Goal: Task Accomplishment & Management: Manage account settings

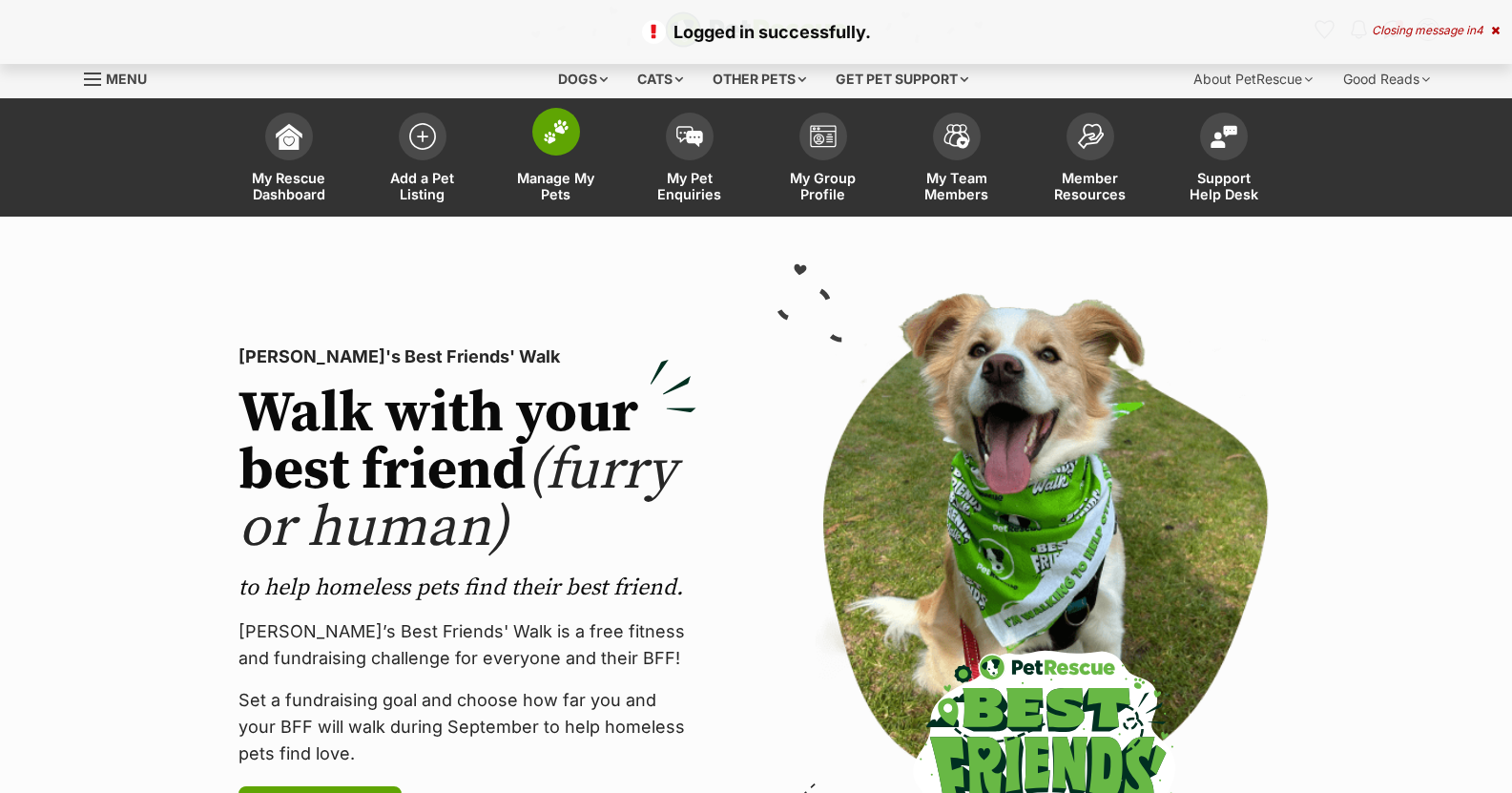
click at [576, 138] on span at bounding box center [555, 131] width 47 height 47
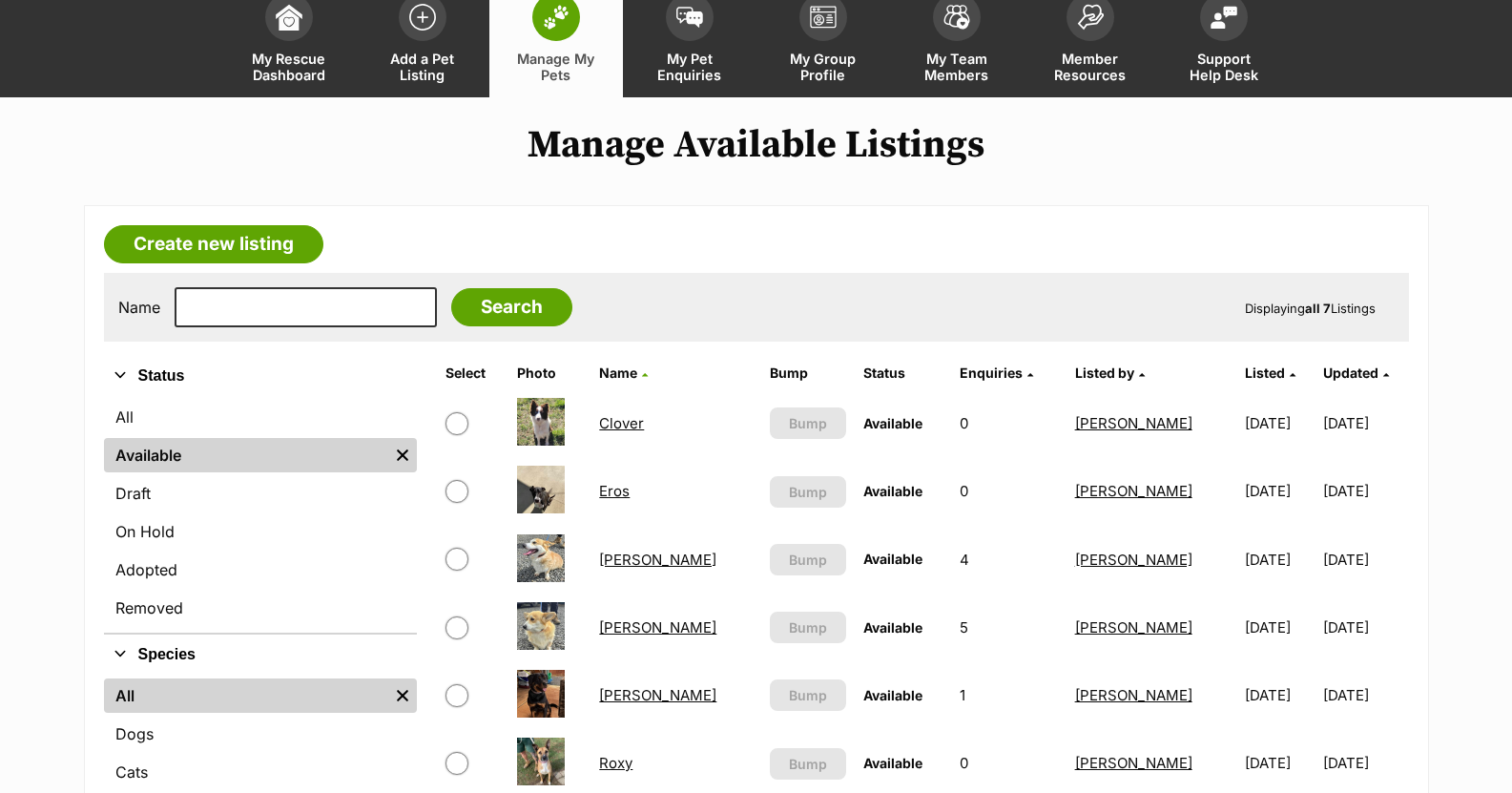
scroll to position [287, 0]
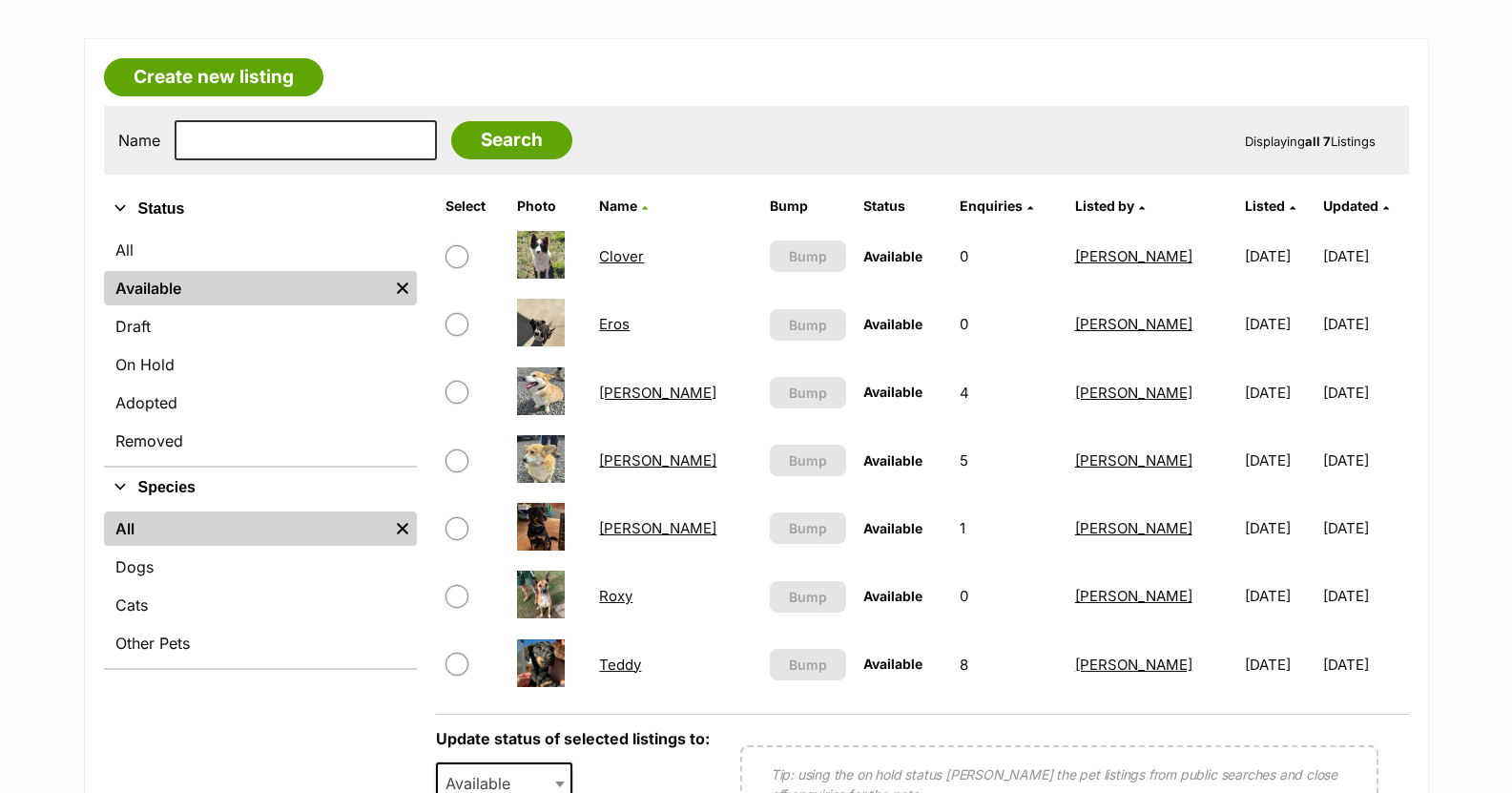
click at [641, 664] on link "Teddy" at bounding box center [620, 665] width 42 height 18
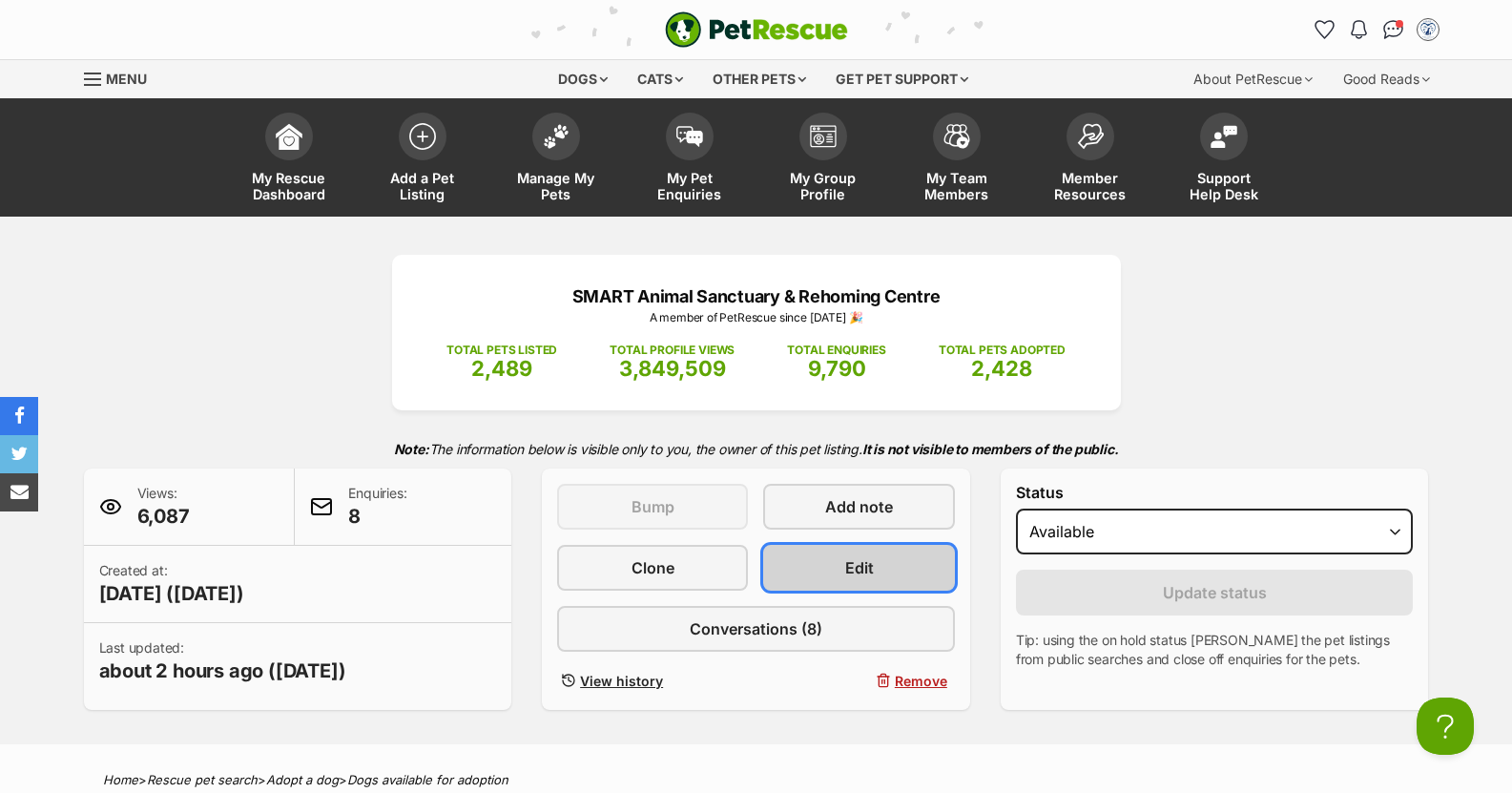
click at [885, 570] on link "Edit" at bounding box center [858, 567] width 191 height 45
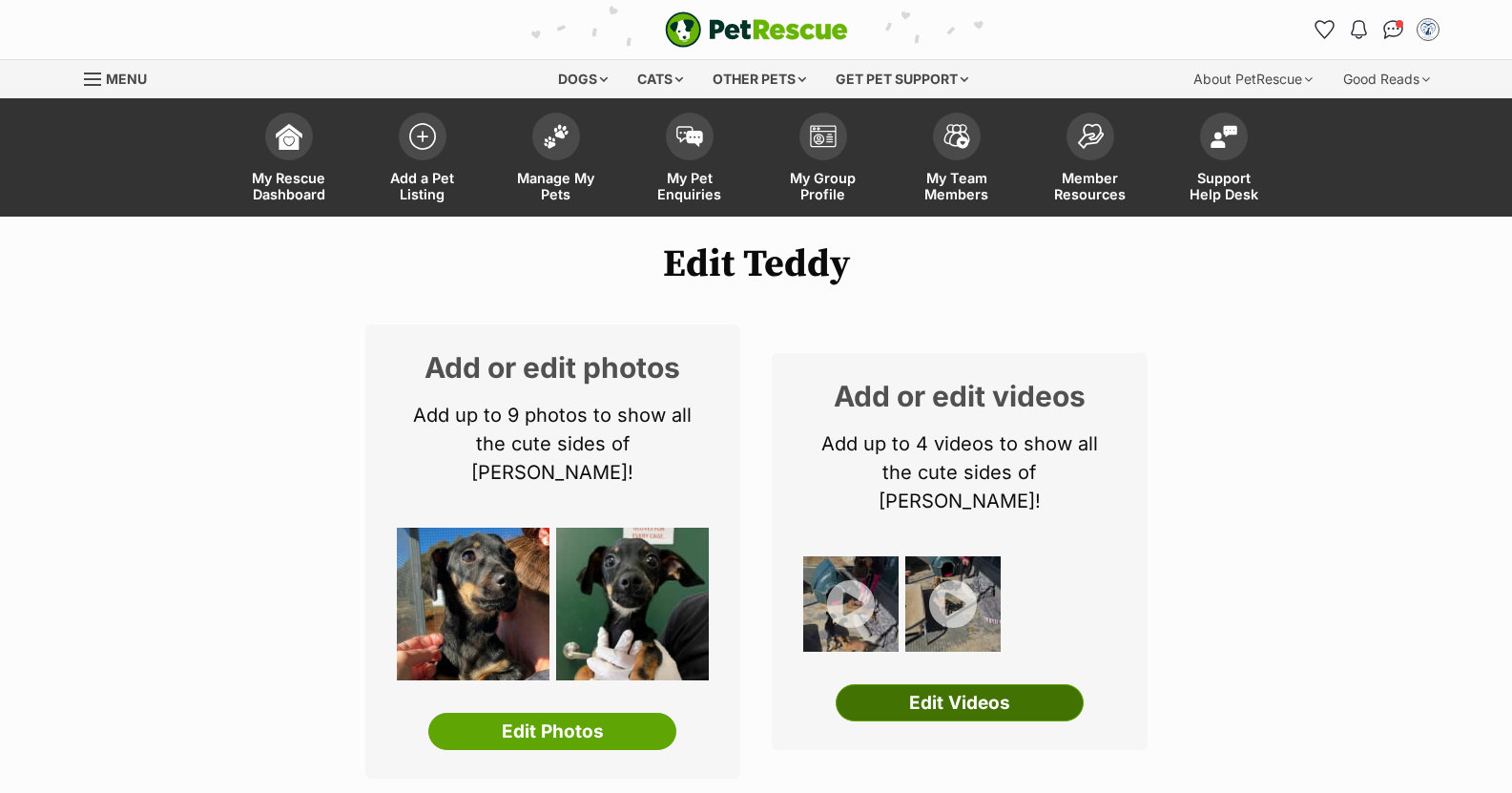
click at [953, 684] on link "Edit Videos" at bounding box center [958, 703] width 248 height 39
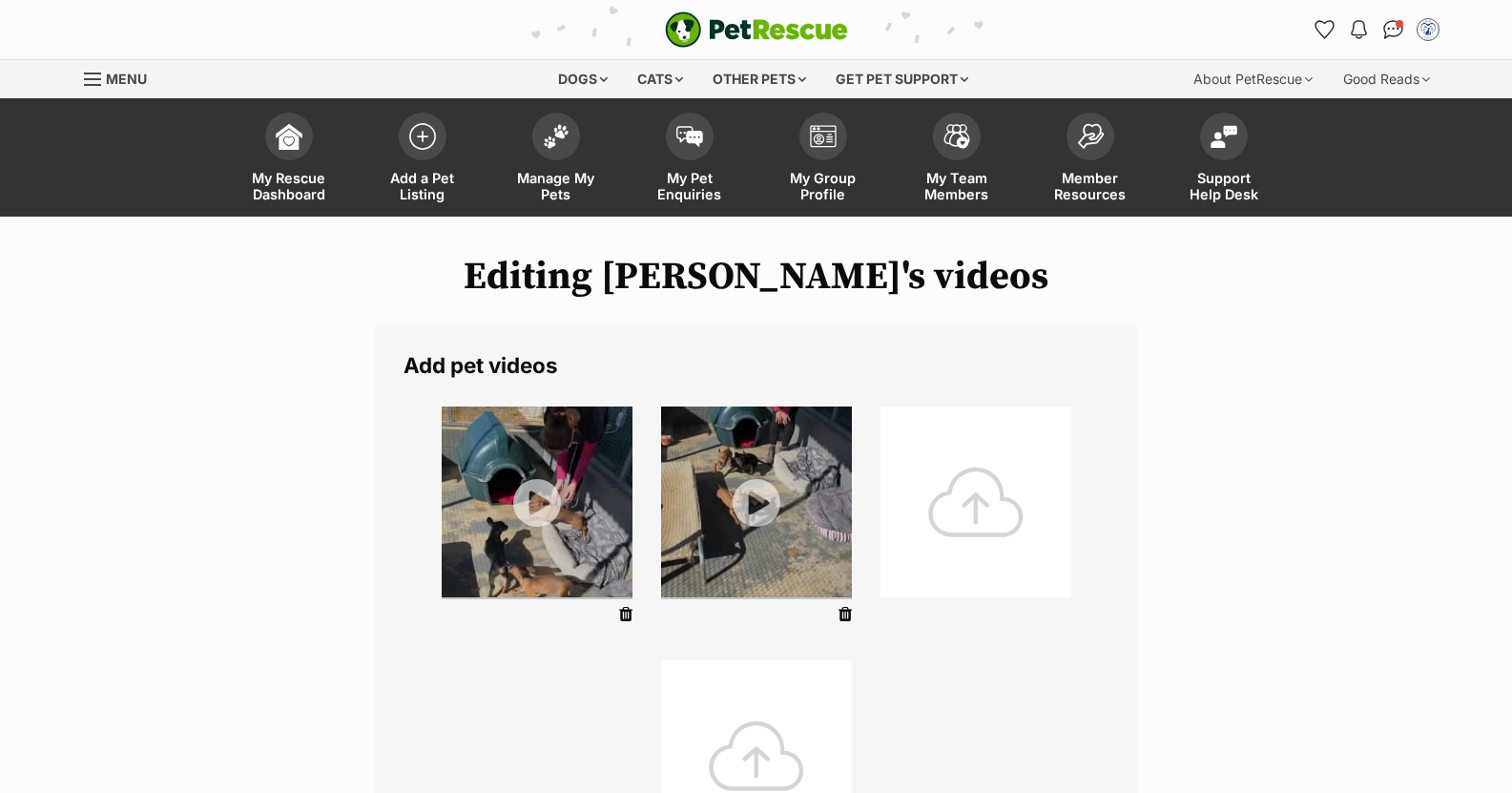
click at [968, 519] on div at bounding box center [976, 502] width 191 height 191
click at [975, 507] on div at bounding box center [976, 502] width 191 height 191
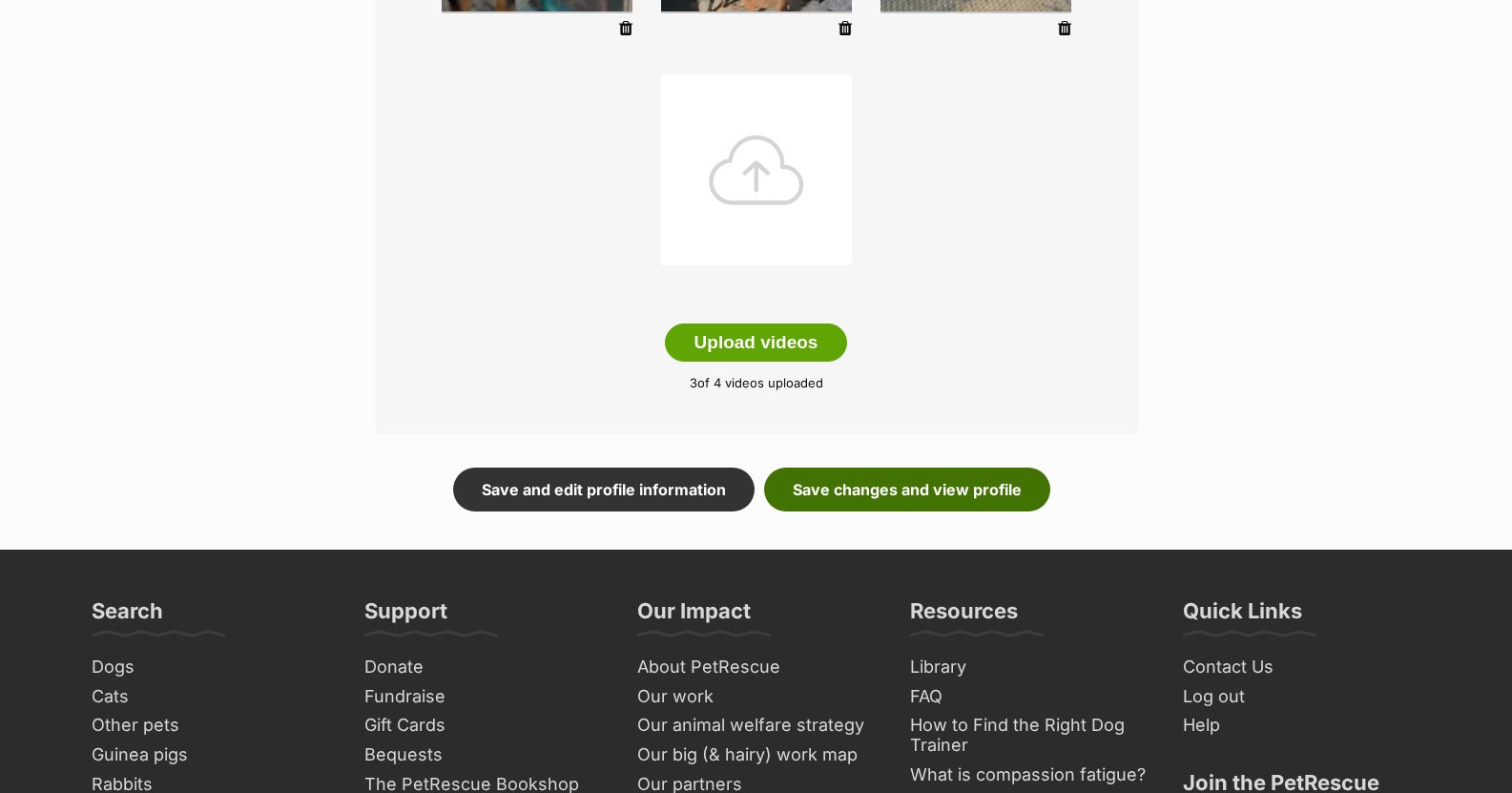
scroll to position [668, 0]
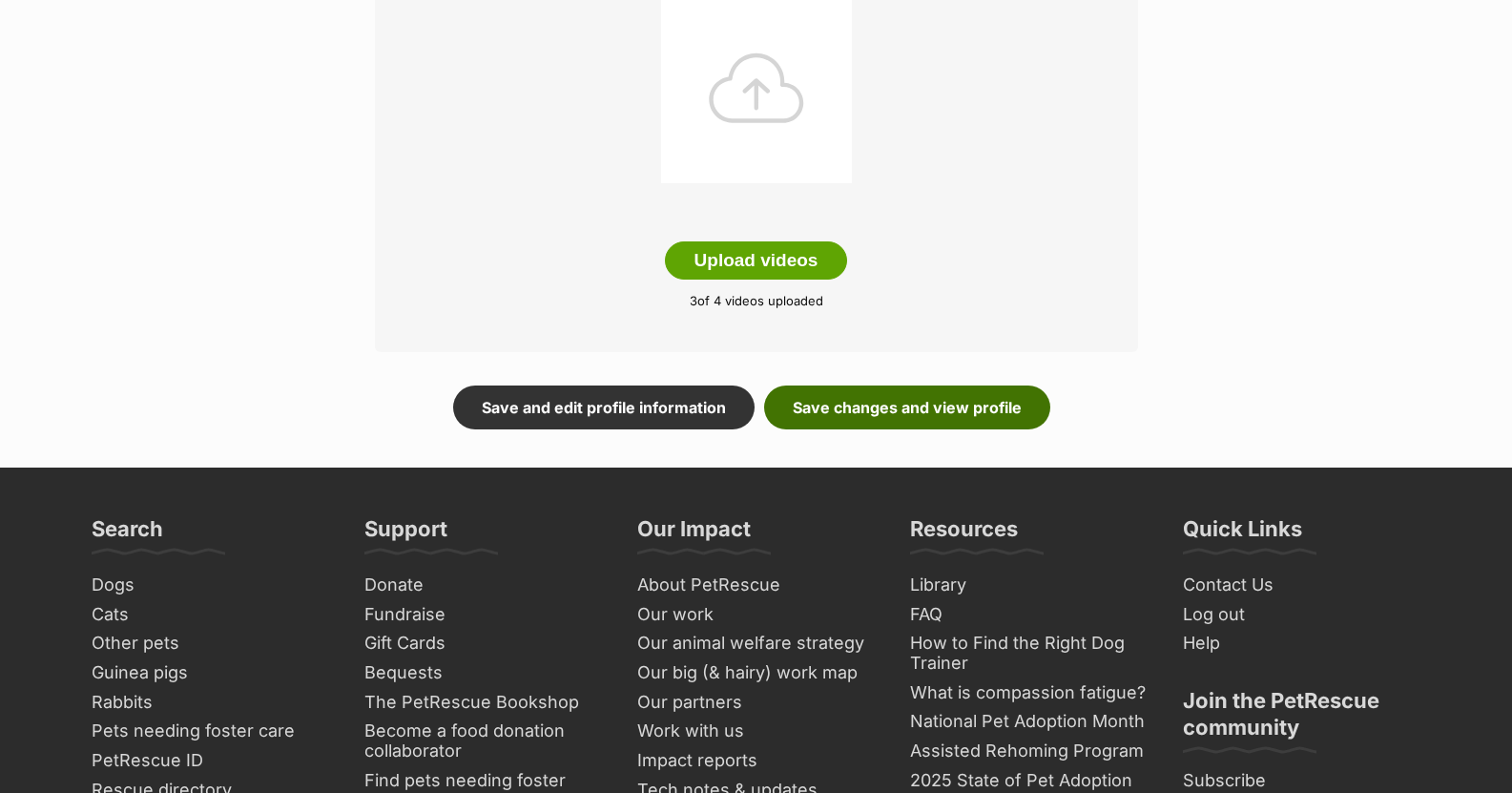
click at [909, 406] on link "Save changes and view profile" at bounding box center [906, 408] width 286 height 44
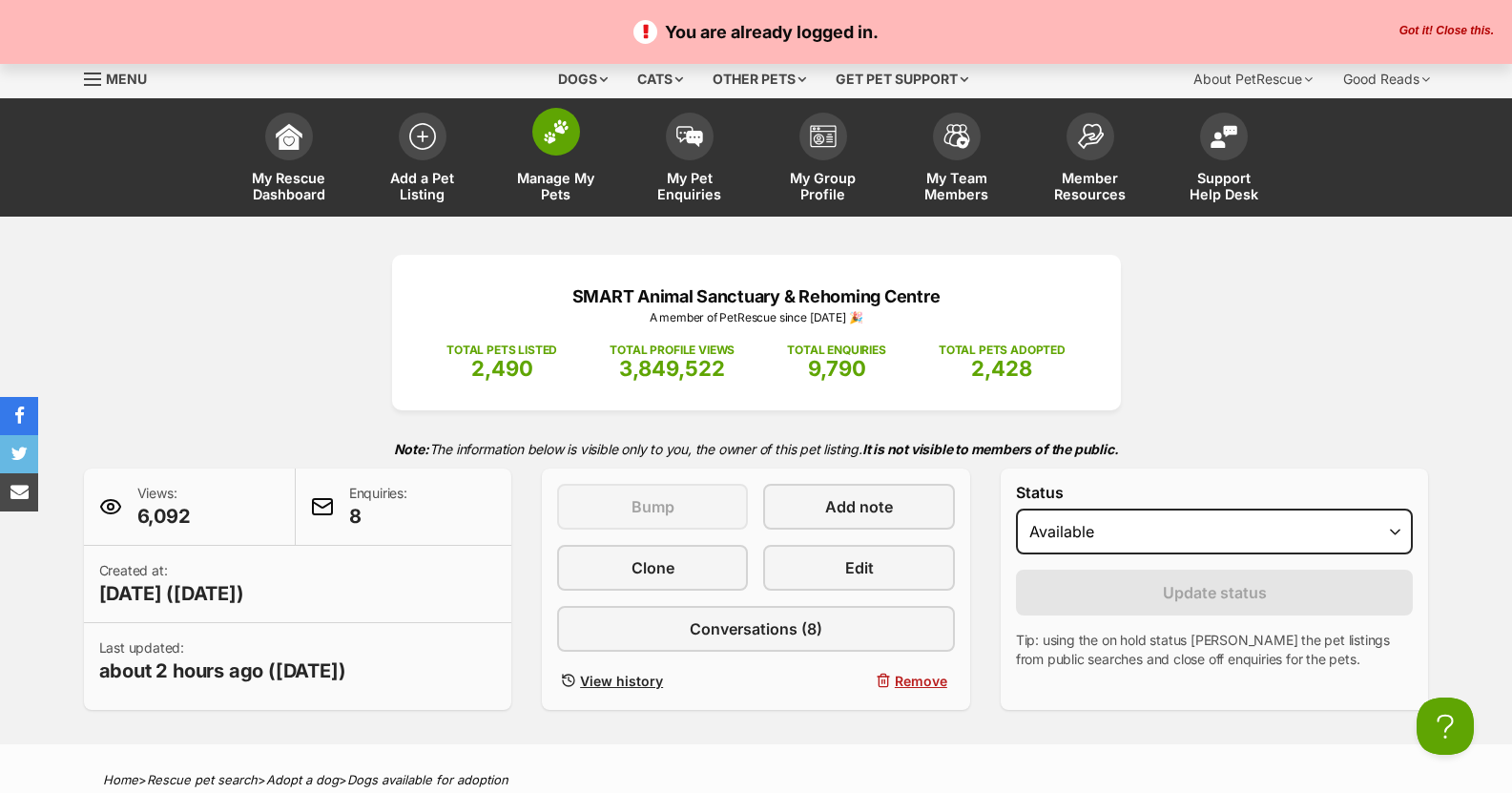
click at [562, 123] on img at bounding box center [556, 132] width 27 height 25
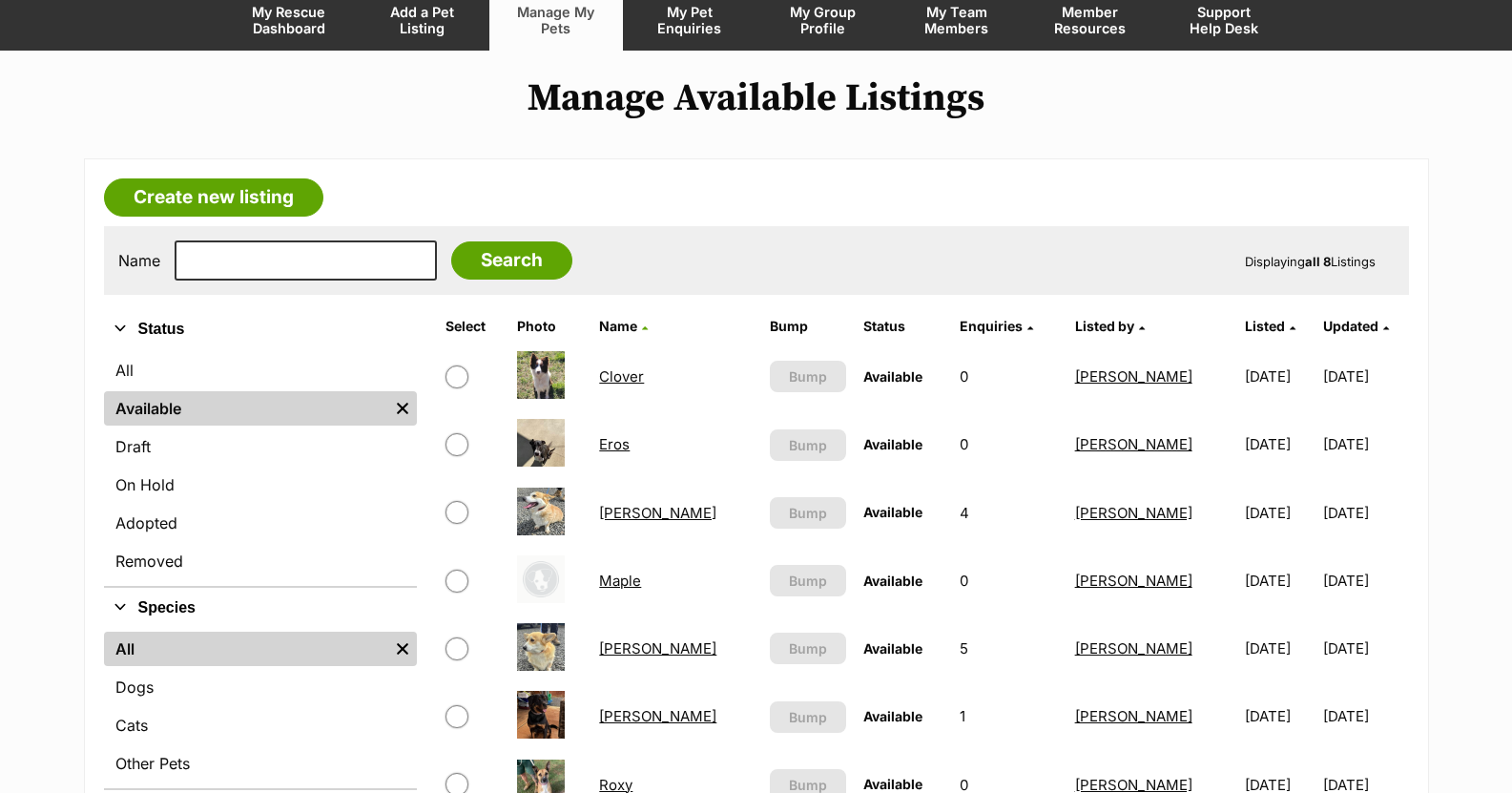
scroll to position [287, 0]
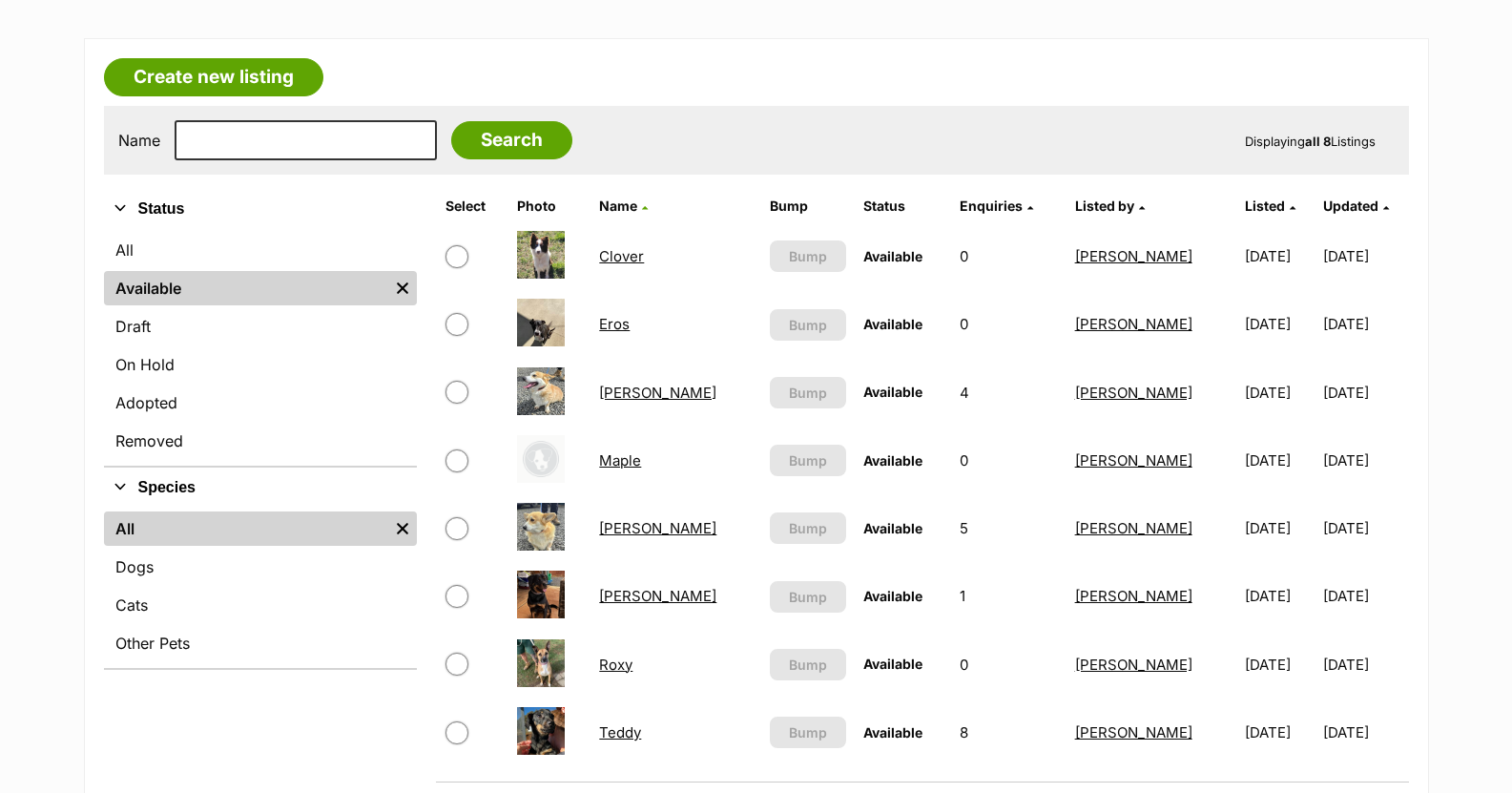
click at [630, 665] on link "Roxy" at bounding box center [615, 665] width 34 height 18
click at [630, 664] on link "Roxy" at bounding box center [615, 665] width 34 height 18
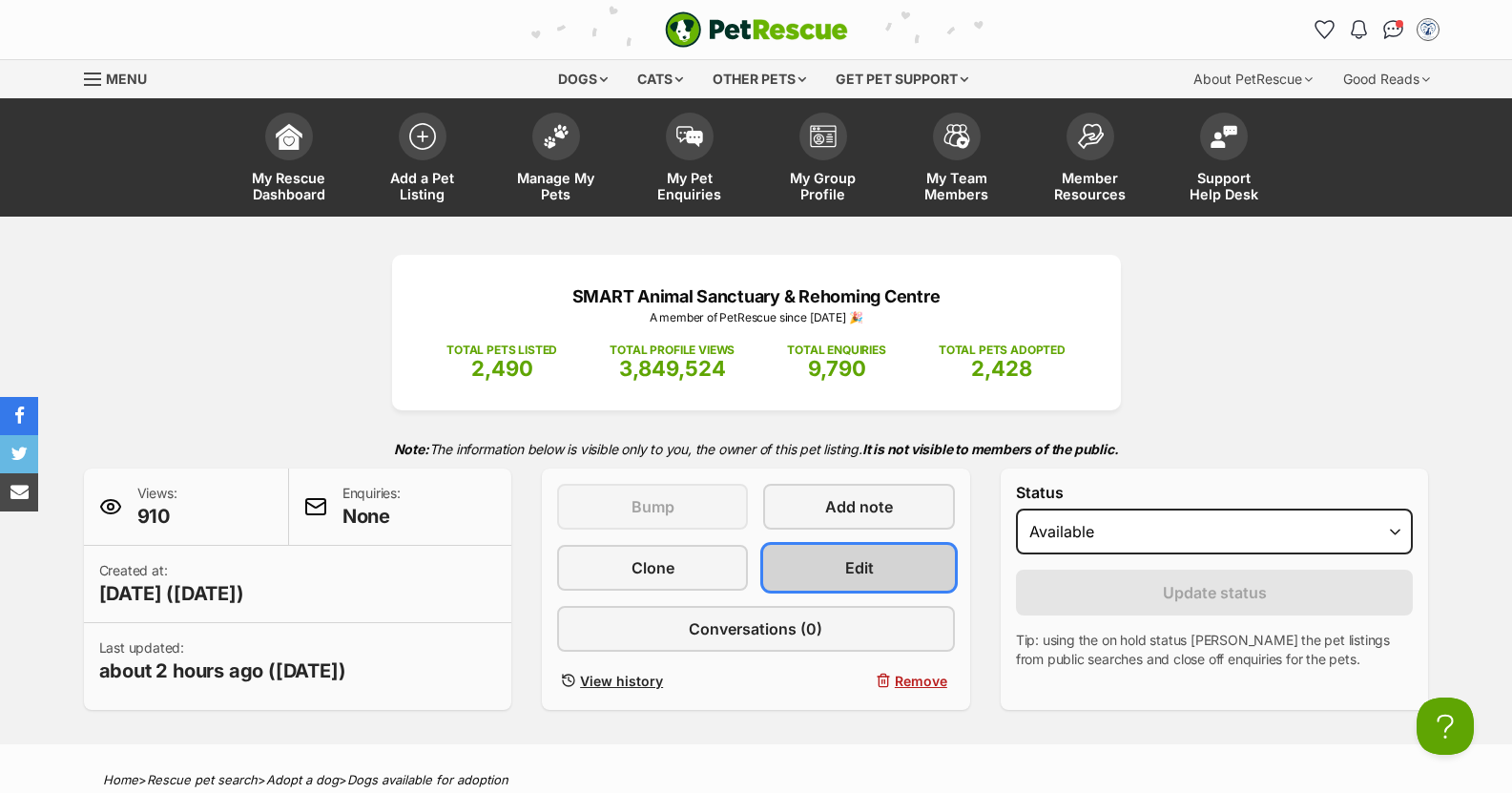
click at [854, 563] on span "Edit" at bounding box center [859, 568] width 29 height 23
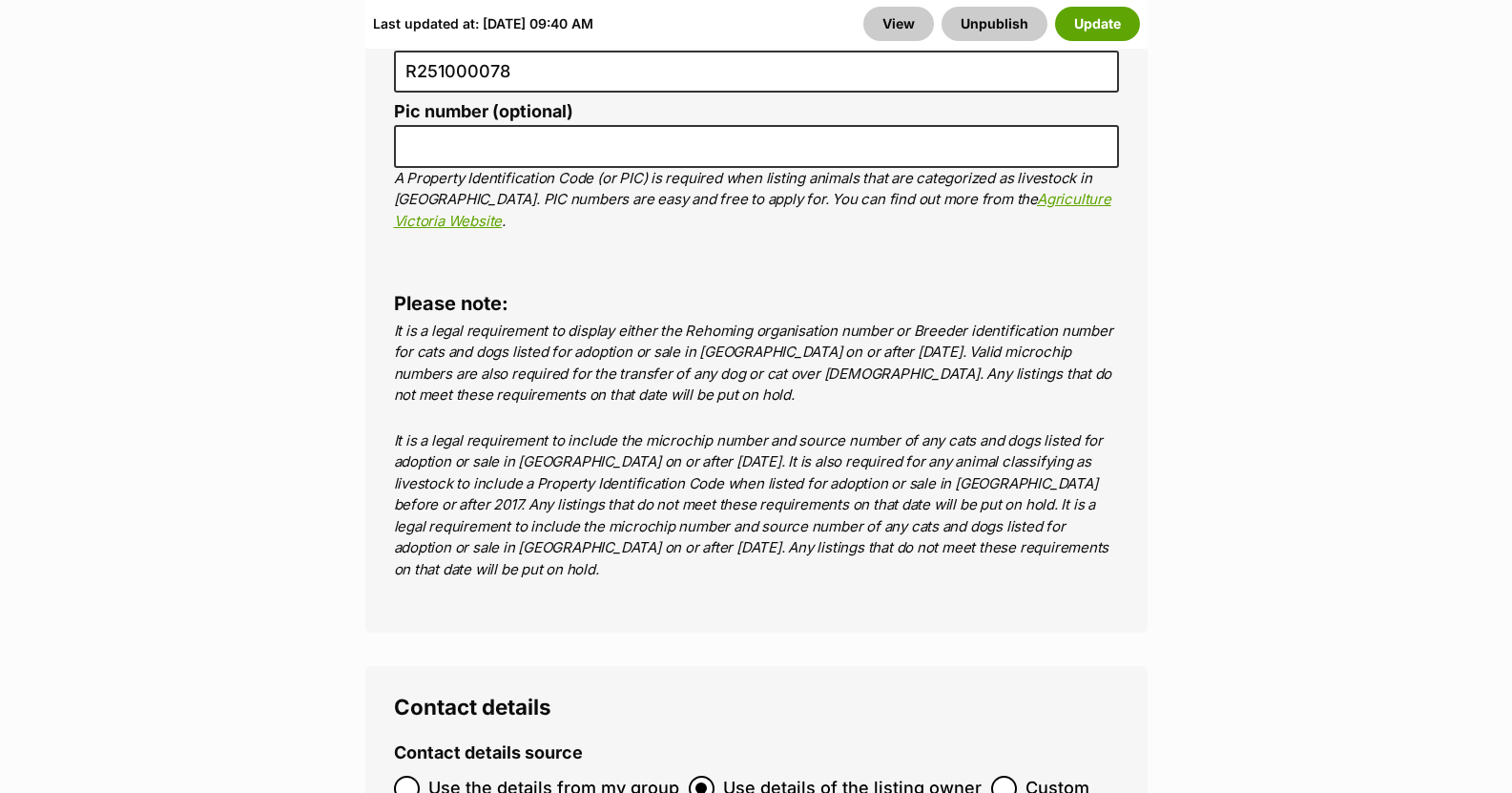
scroll to position [8111, 0]
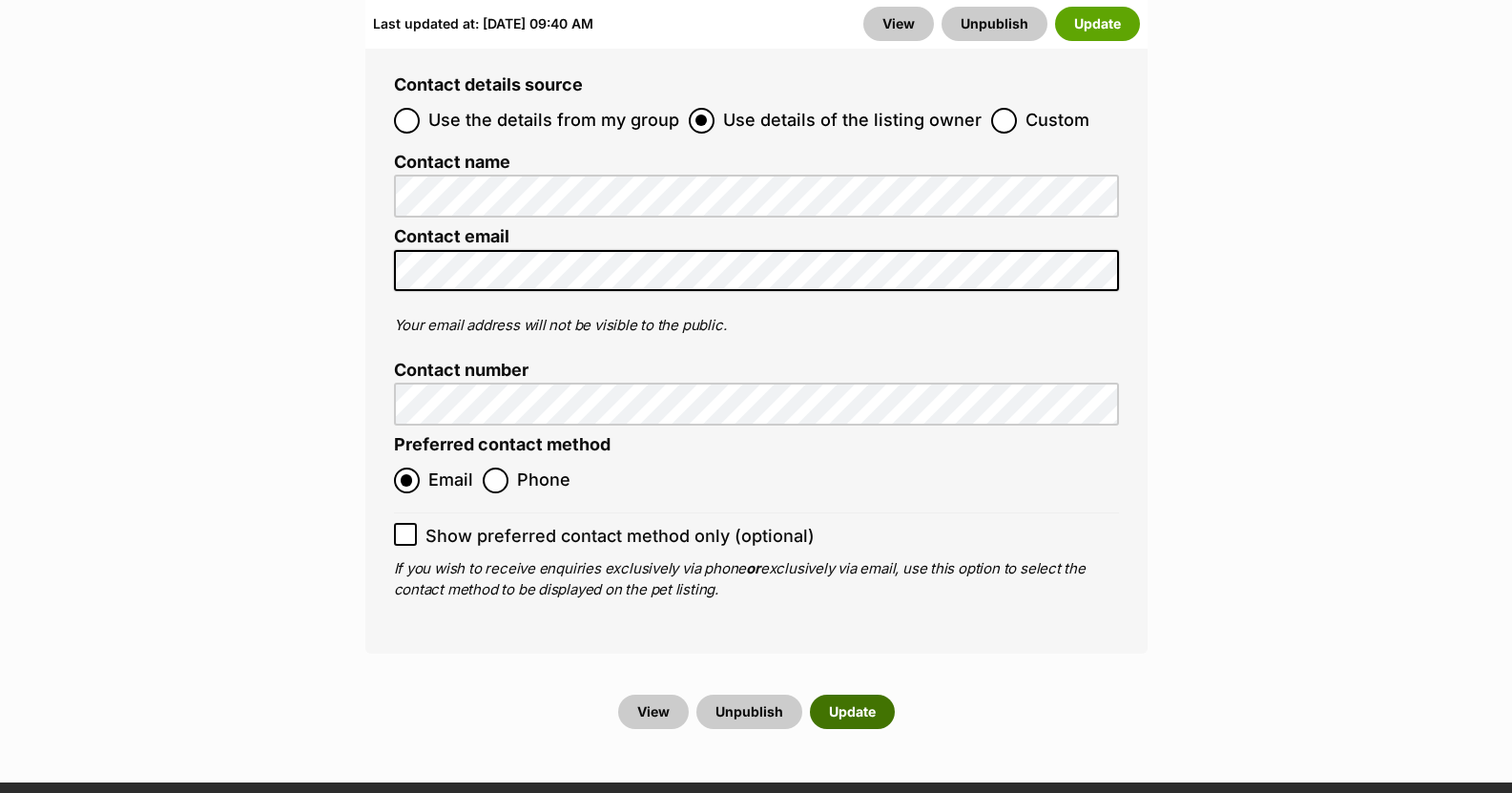
click at [847, 695] on button "Update" at bounding box center [852, 712] width 85 height 35
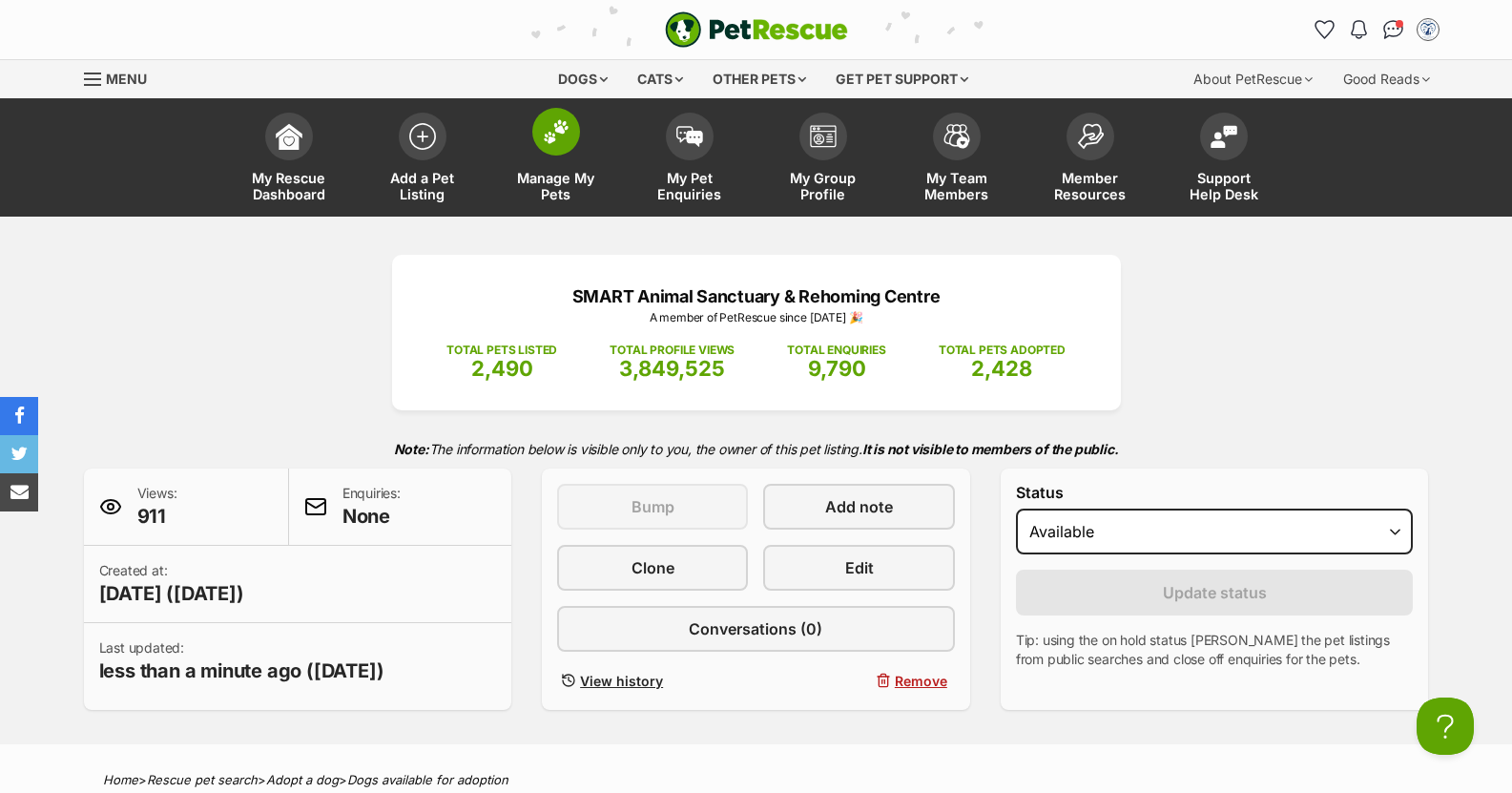
click at [550, 136] on img at bounding box center [556, 132] width 27 height 25
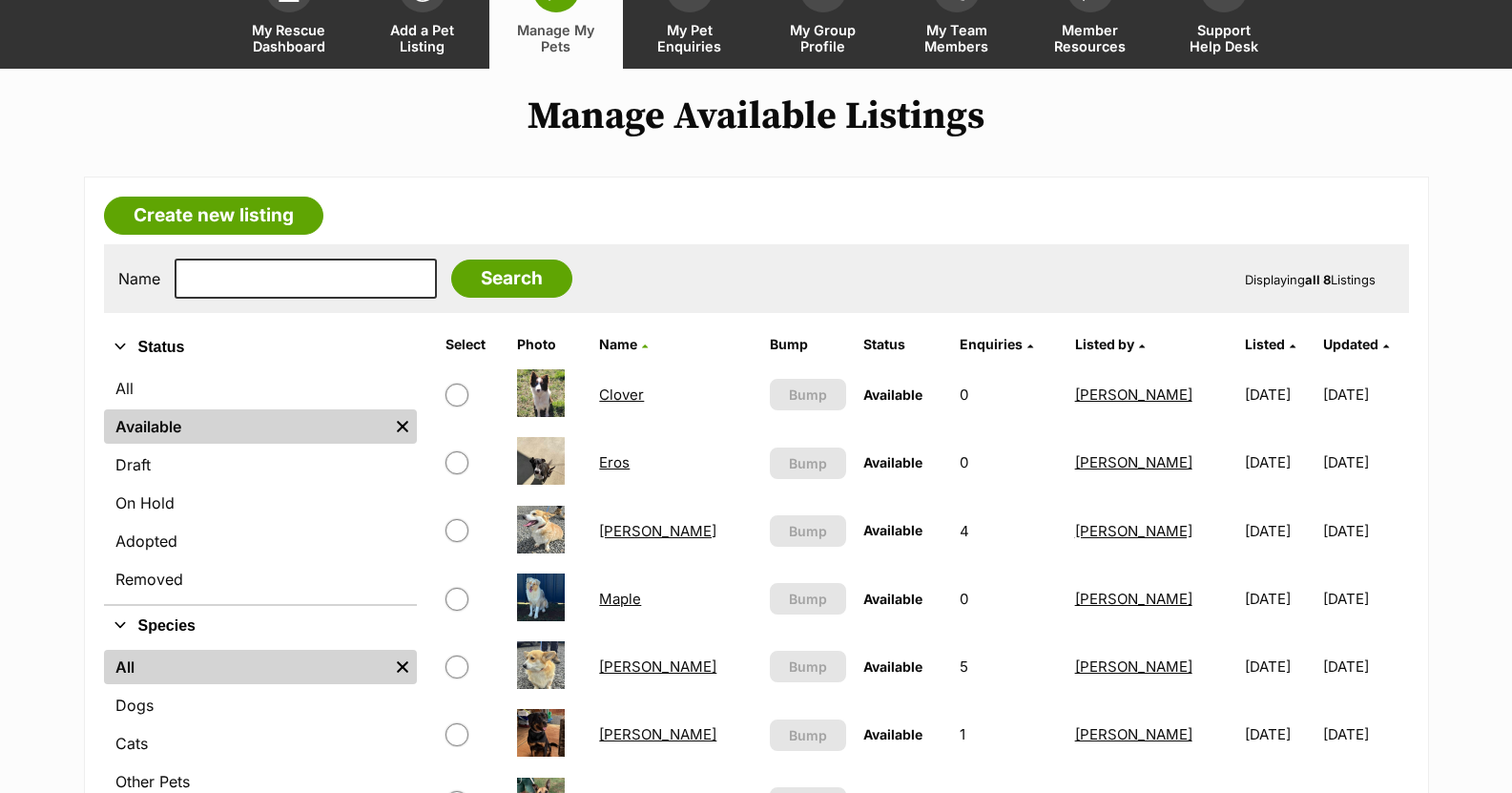
scroll to position [382, 0]
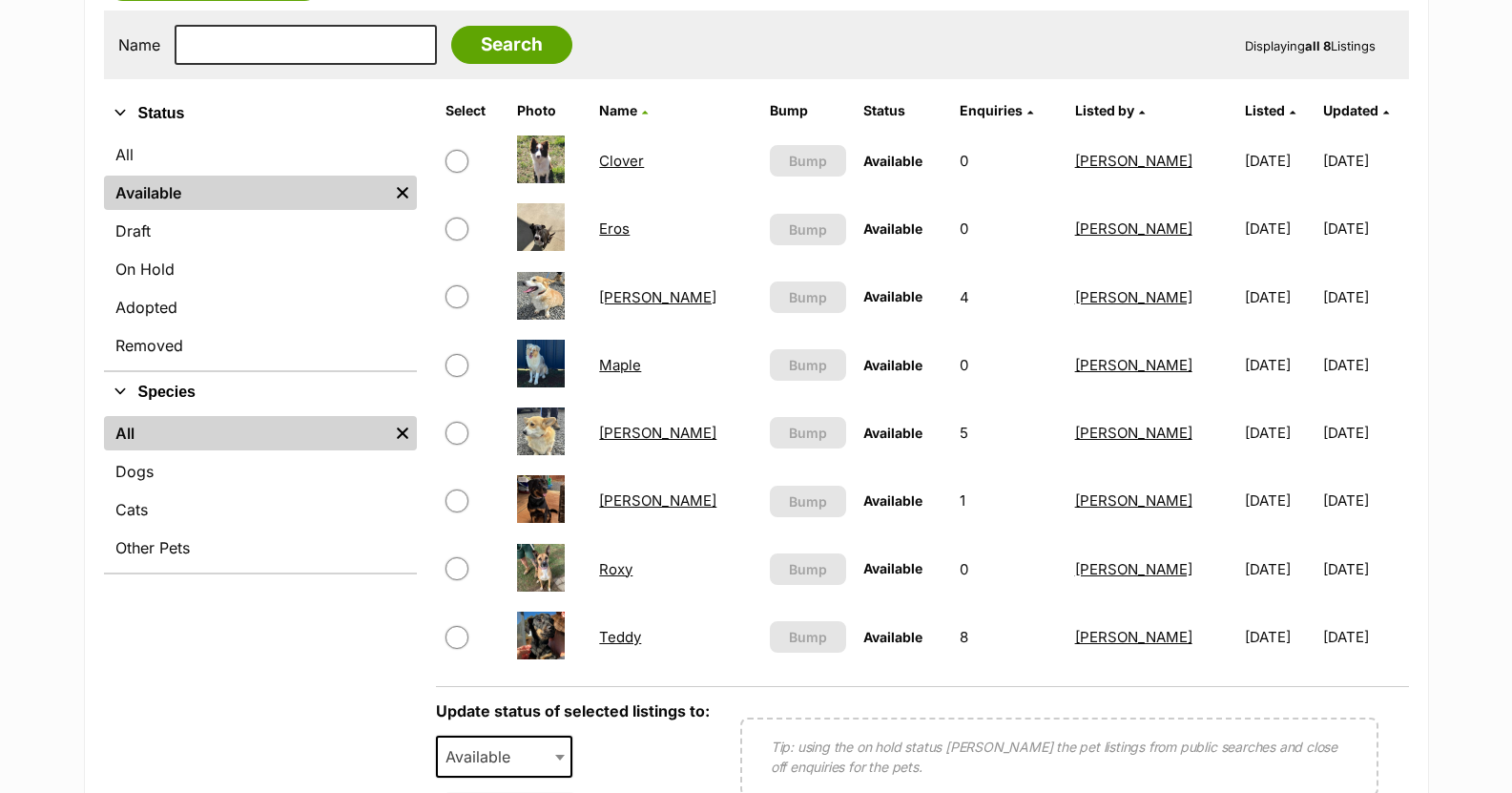
click at [633, 365] on link "Maple" at bounding box center [620, 365] width 42 height 18
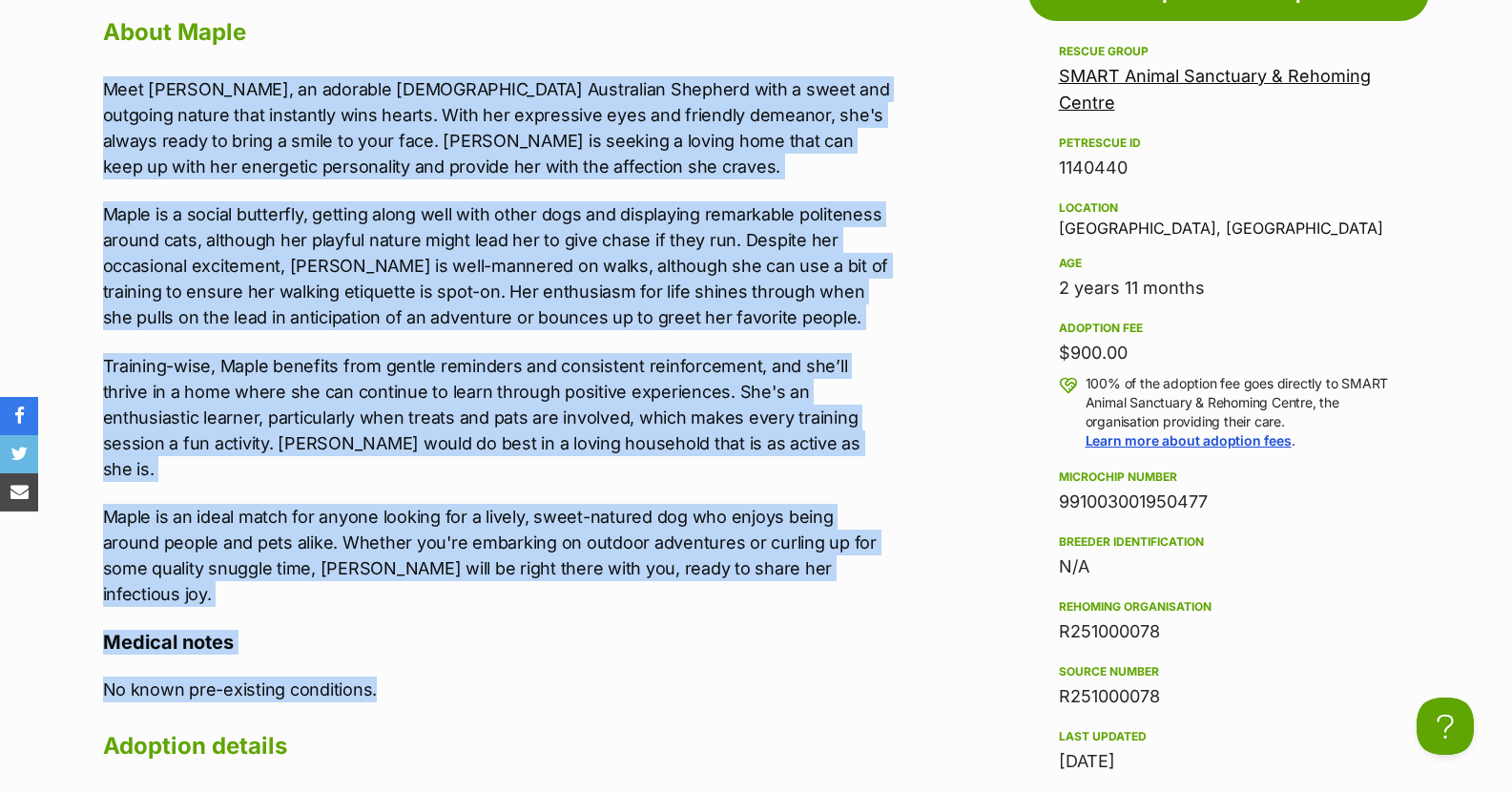
drag, startPoint x: 103, startPoint y: 88, endPoint x: 584, endPoint y: 618, distance: 715.7
click at [589, 624] on div "Upload Videos About Maple Meet Maple, an adorable 3-year-old Australian Shepher…" at bounding box center [497, 517] width 788 height 1145
copy div "Meet Maple, an adorable 3-year-old Australian Shepherd with a sweet and outgoin…"
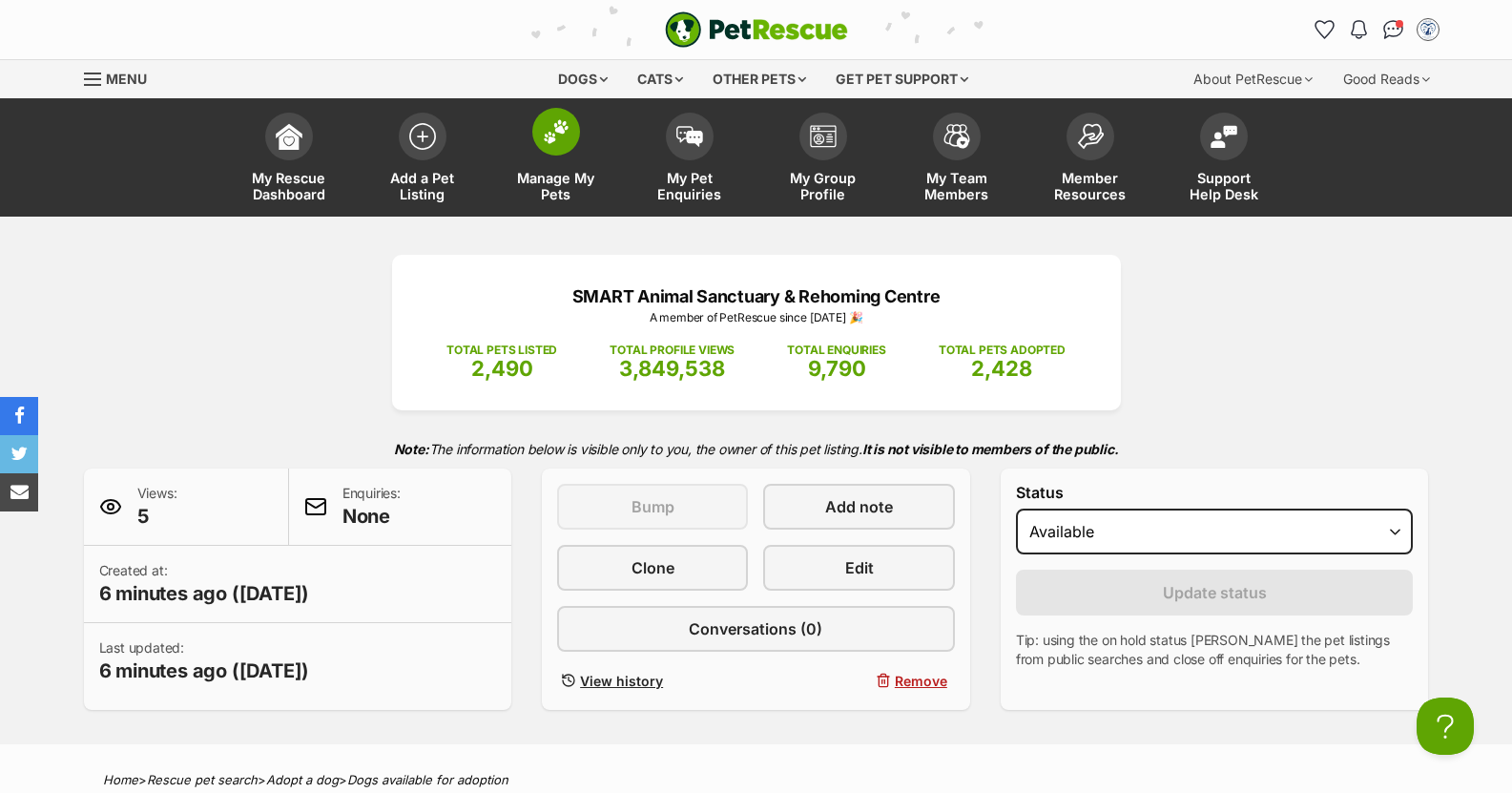
click at [553, 145] on span at bounding box center [555, 131] width 47 height 47
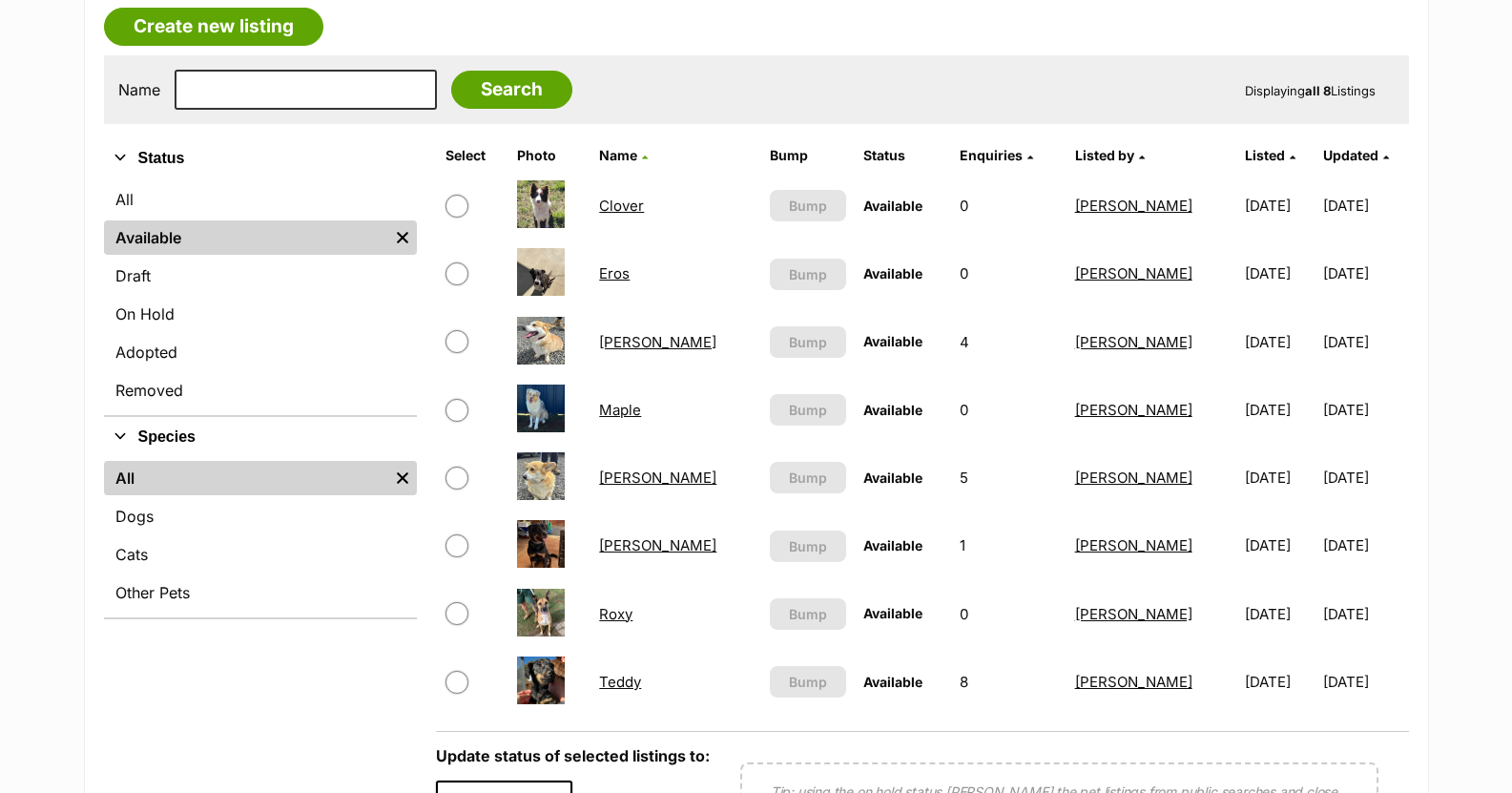
scroll to position [382, 0]
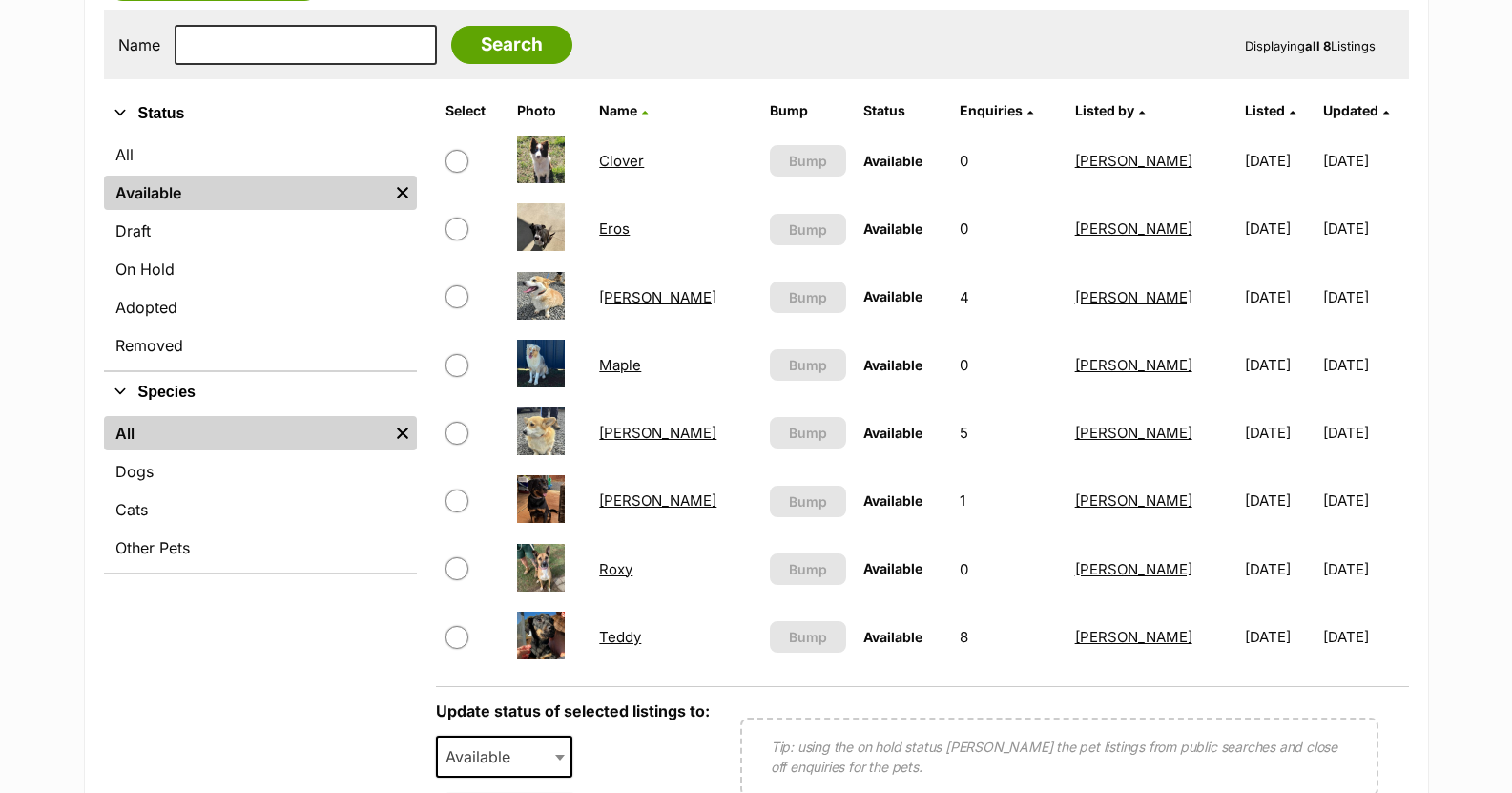
click at [631, 160] on link "Clover" at bounding box center [621, 160] width 44 height 18
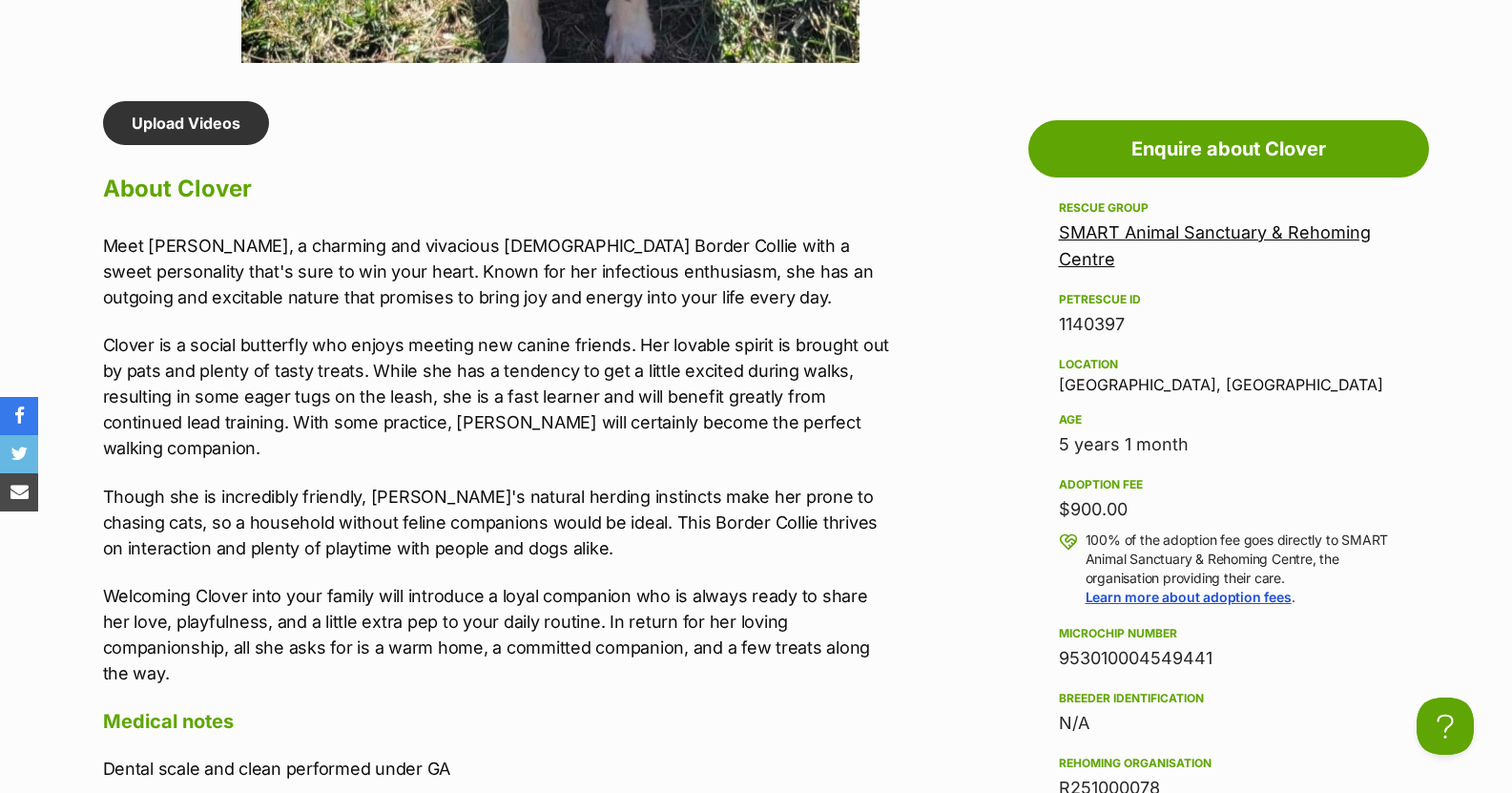
scroll to position [1717, 0]
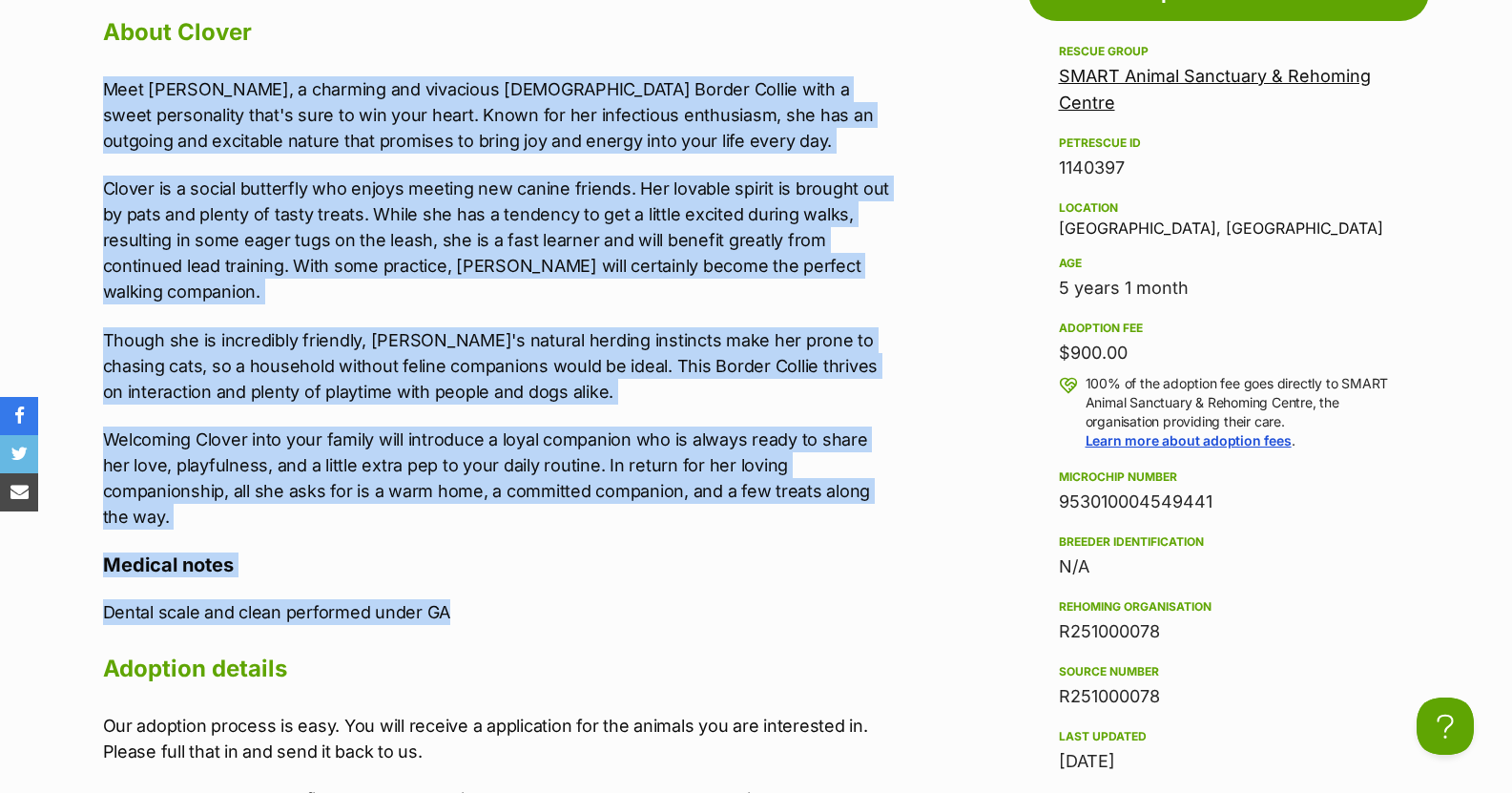
drag, startPoint x: 105, startPoint y: 83, endPoint x: 580, endPoint y: 590, distance: 694.7
click at [580, 590] on div "Upload Videos About Clover Meet Clover, a charming and vivacious 5-year-old Bor…" at bounding box center [497, 479] width 788 height 1068
copy div "Meet Clover, a charming and vivacious 5-year-old Border Collie with a sweet per…"
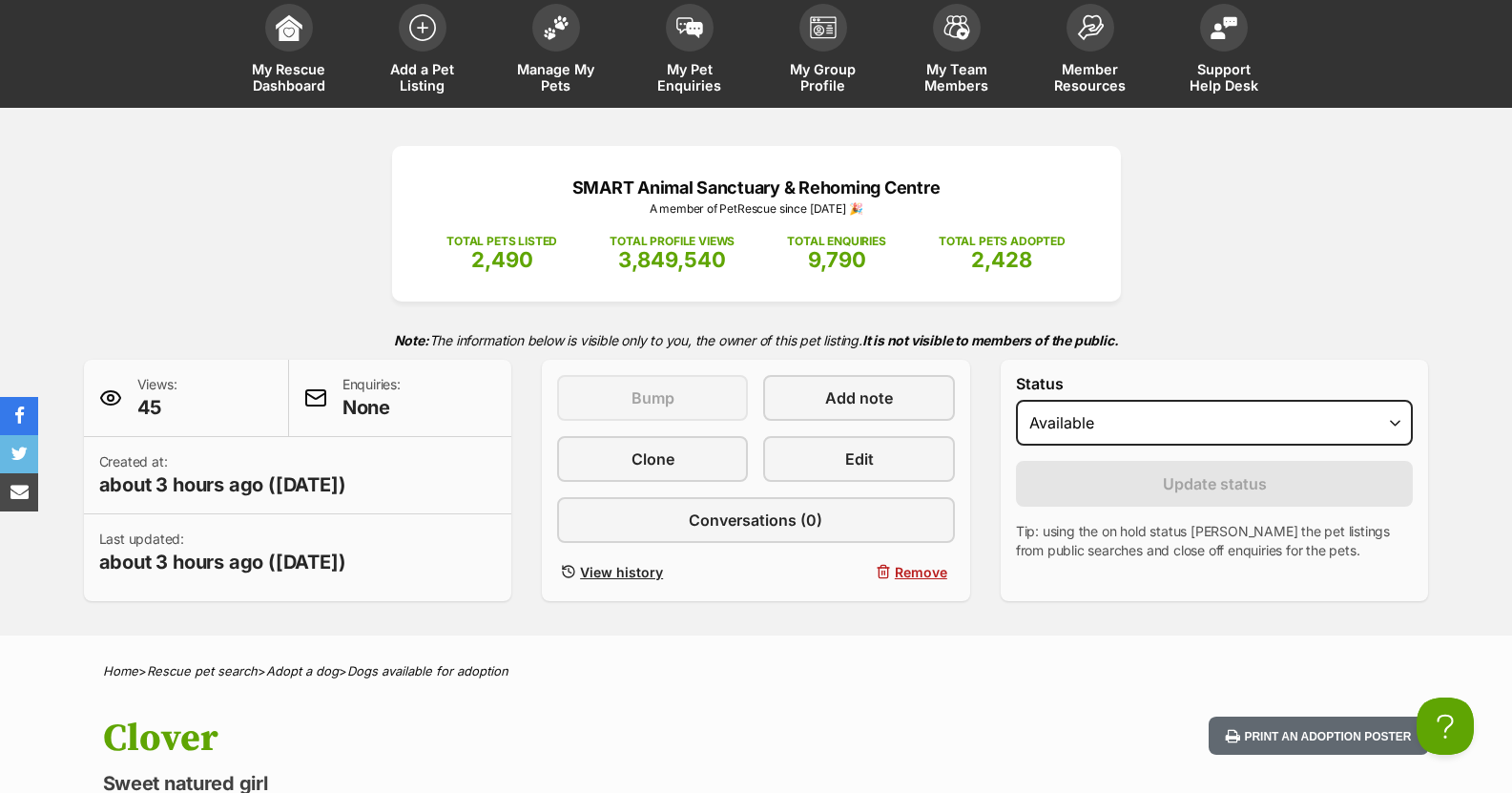
scroll to position [0, 0]
